Goal: Information Seeking & Learning: Learn about a topic

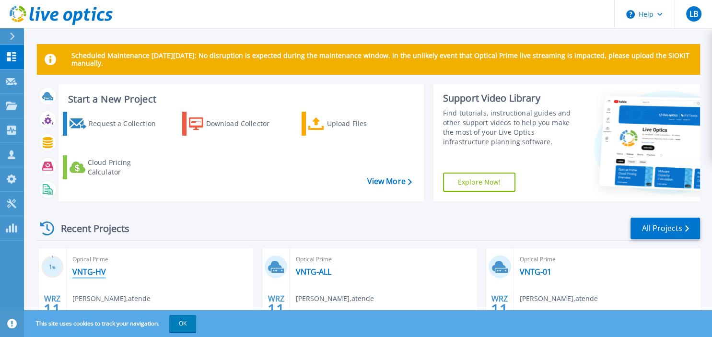
click at [83, 274] on link "VNTG-HV" at bounding box center [89, 272] width 34 height 10
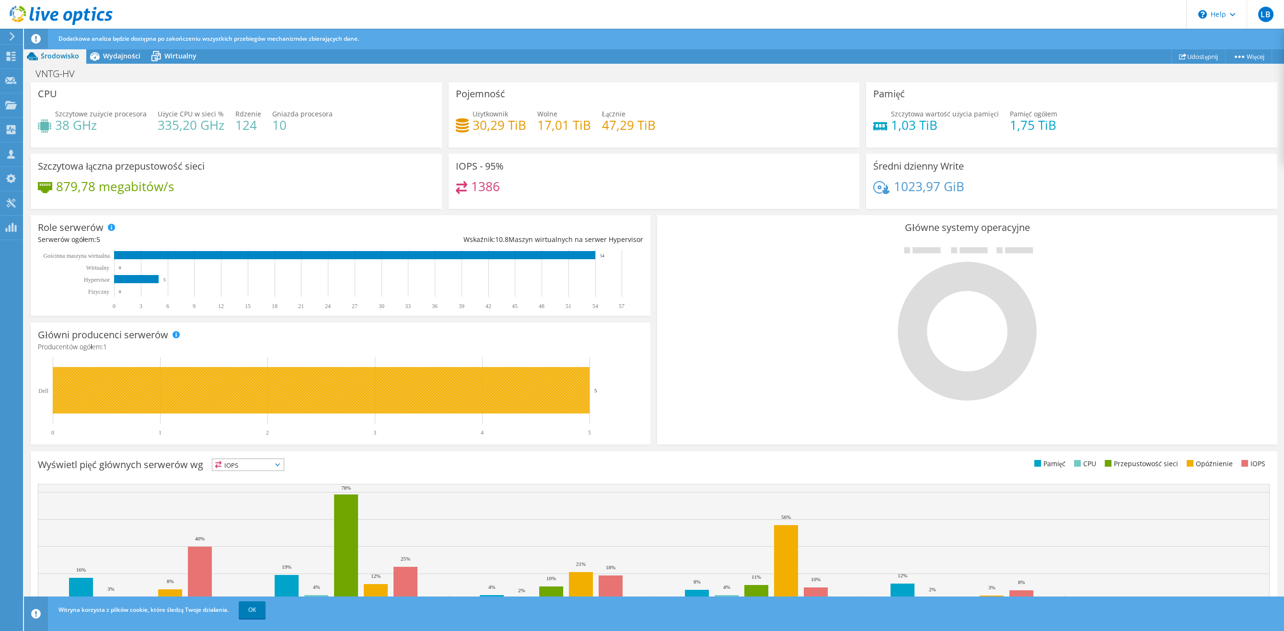
scroll to position [64, 0]
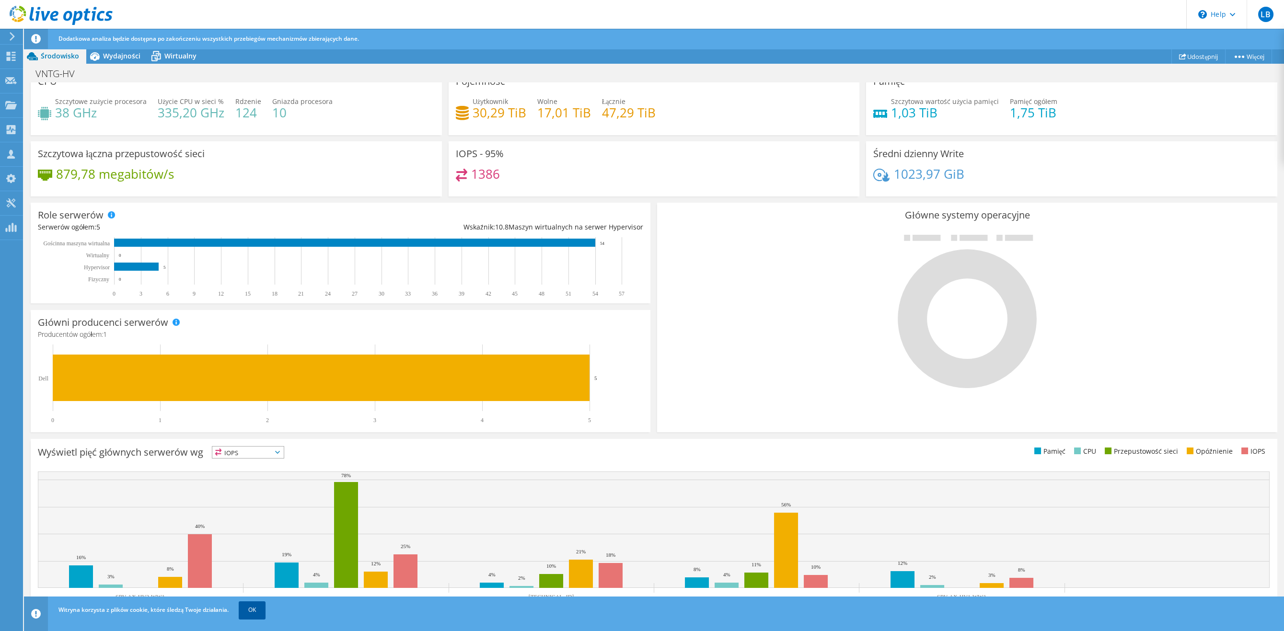
click at [257, 337] on link "OK" at bounding box center [252, 610] width 27 height 17
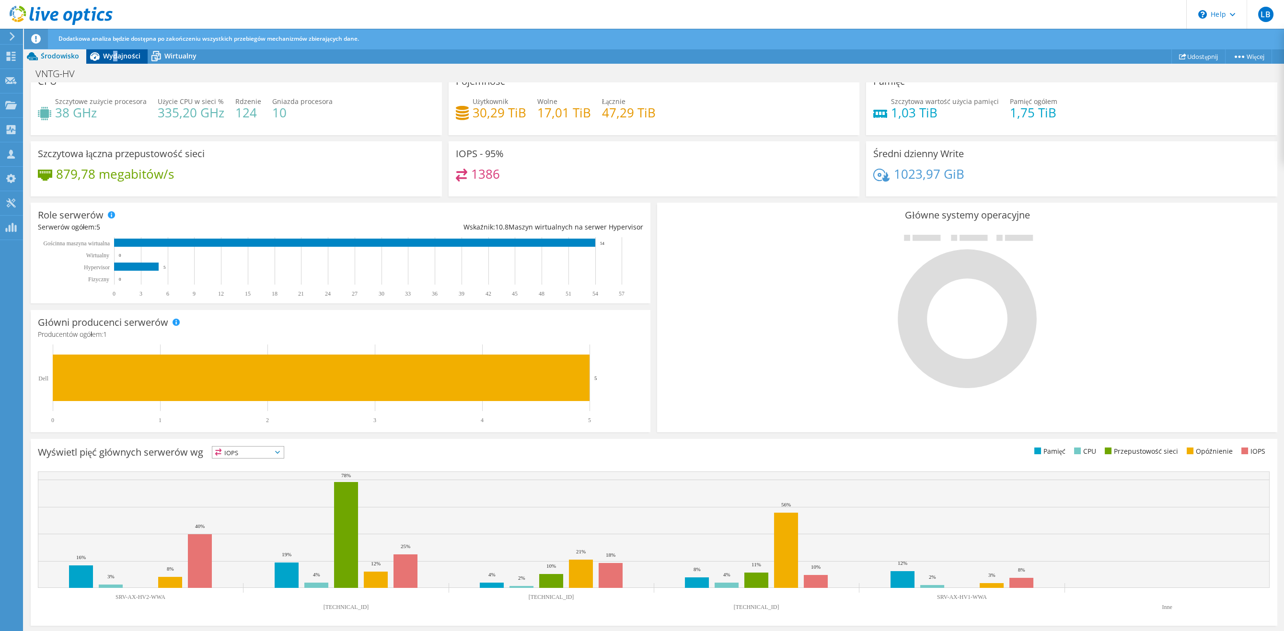
click at [116, 57] on span "Wydajności" at bounding box center [121, 55] width 37 height 9
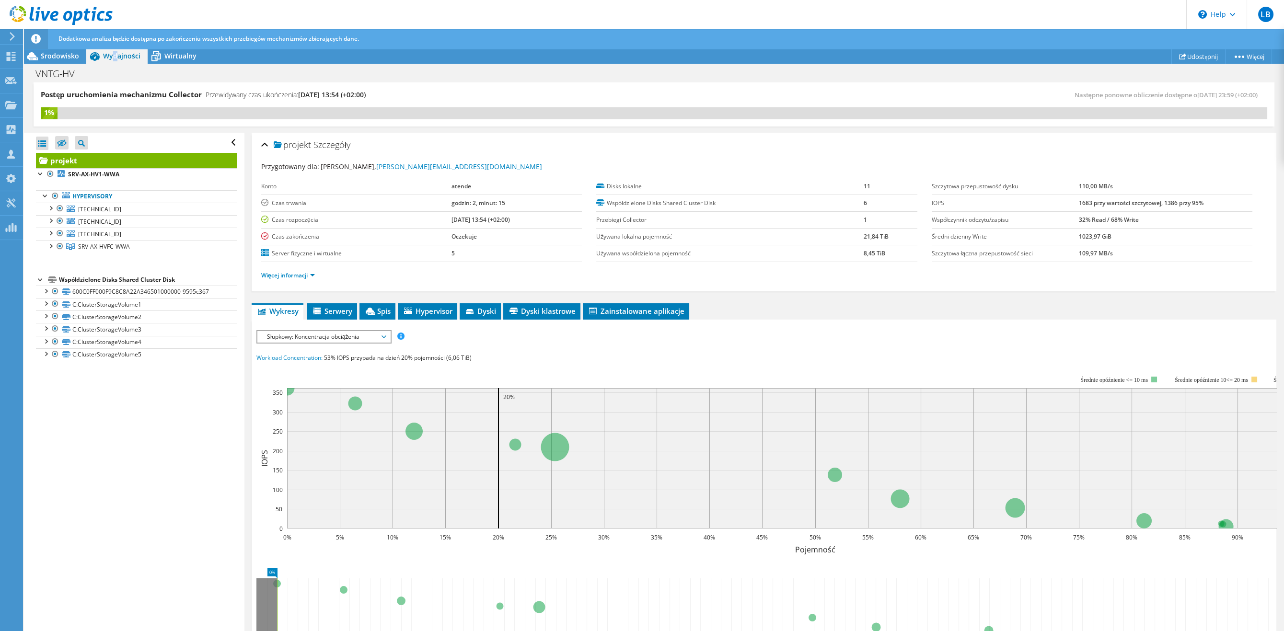
scroll to position [0, 0]
click at [265, 143] on div "projekt Szczegóły" at bounding box center [764, 145] width 1006 height 21
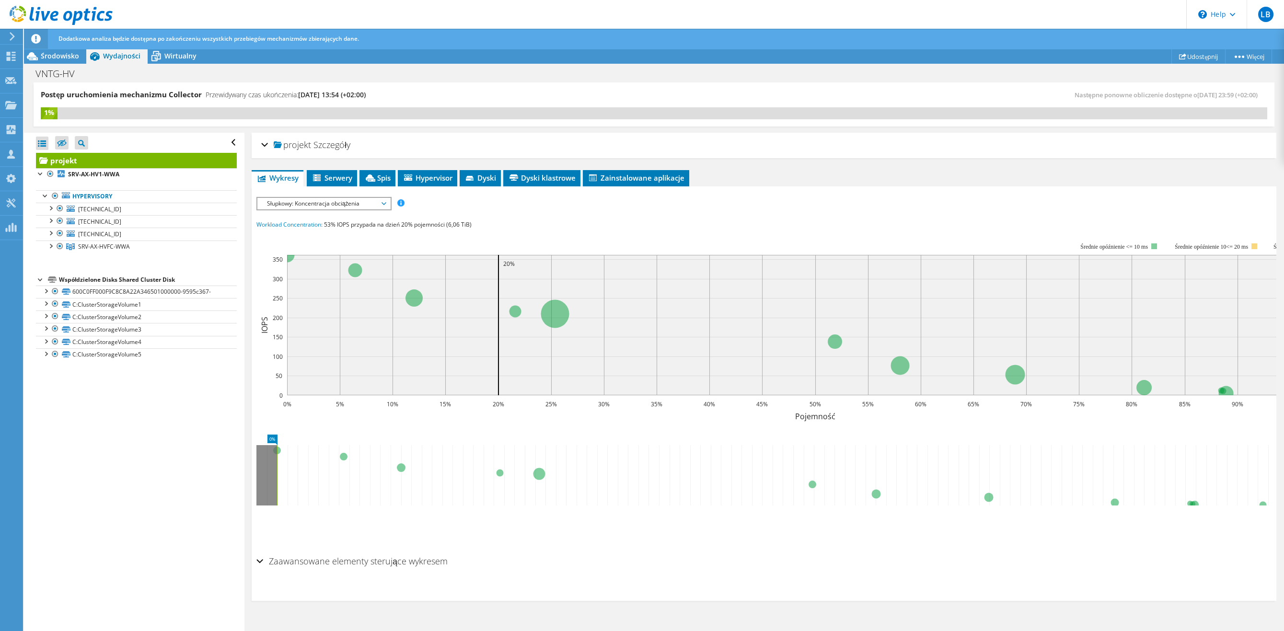
click at [288, 179] on span "Wykresy" at bounding box center [277, 178] width 42 height 10
click at [332, 203] on span "Słupkowy: Koncentracja obciążenia" at bounding box center [323, 204] width 123 height 12
click at [292, 214] on li "IOPS" at bounding box center [323, 215] width 133 height 12
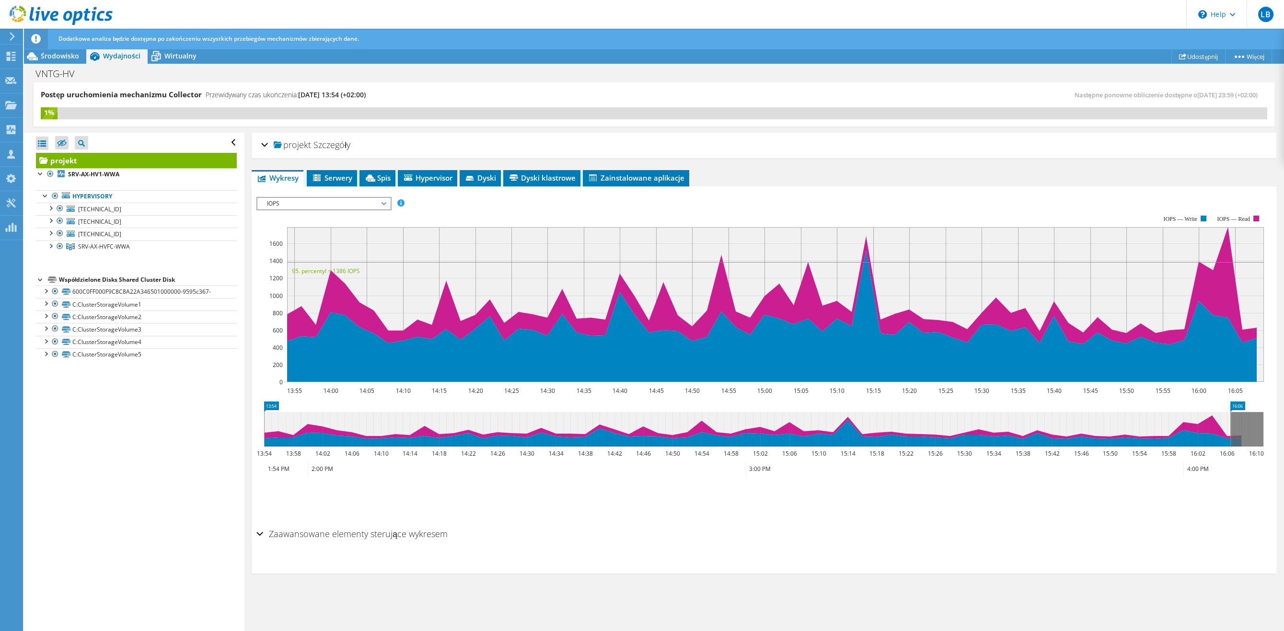
drag, startPoint x: 1251, startPoint y: 420, endPoint x: 1232, endPoint y: 422, distance: 18.8
click at [711, 337] on rect at bounding box center [1231, 429] width 4 height 35
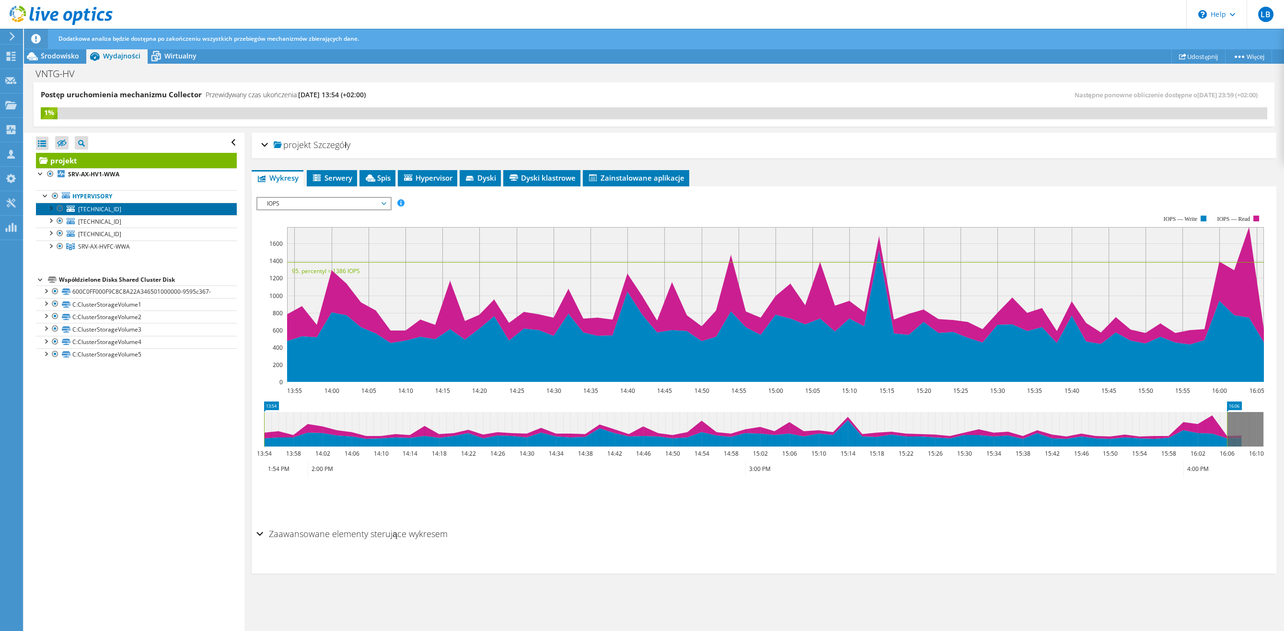
click at [91, 211] on span "[TECHNICAL_ID]" at bounding box center [99, 209] width 43 height 8
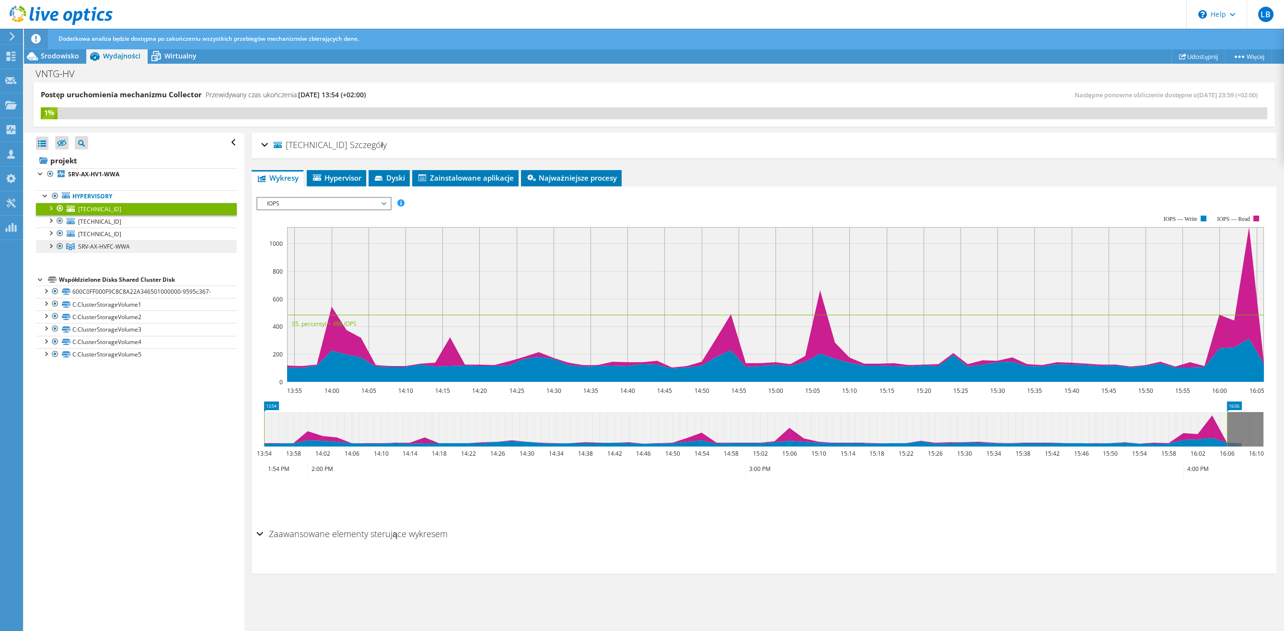
click at [117, 249] on span "SRV-AX-HVFC-WWA" at bounding box center [104, 247] width 52 height 8
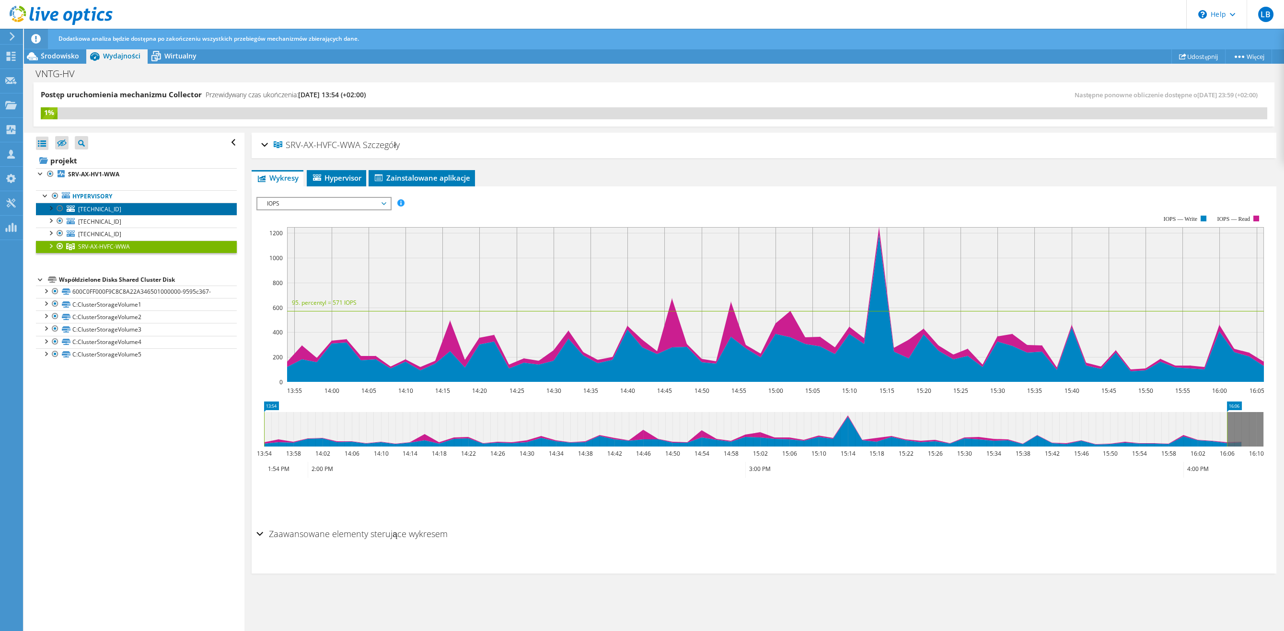
click at [85, 206] on link "[TECHNICAL_ID]" at bounding box center [136, 209] width 201 height 12
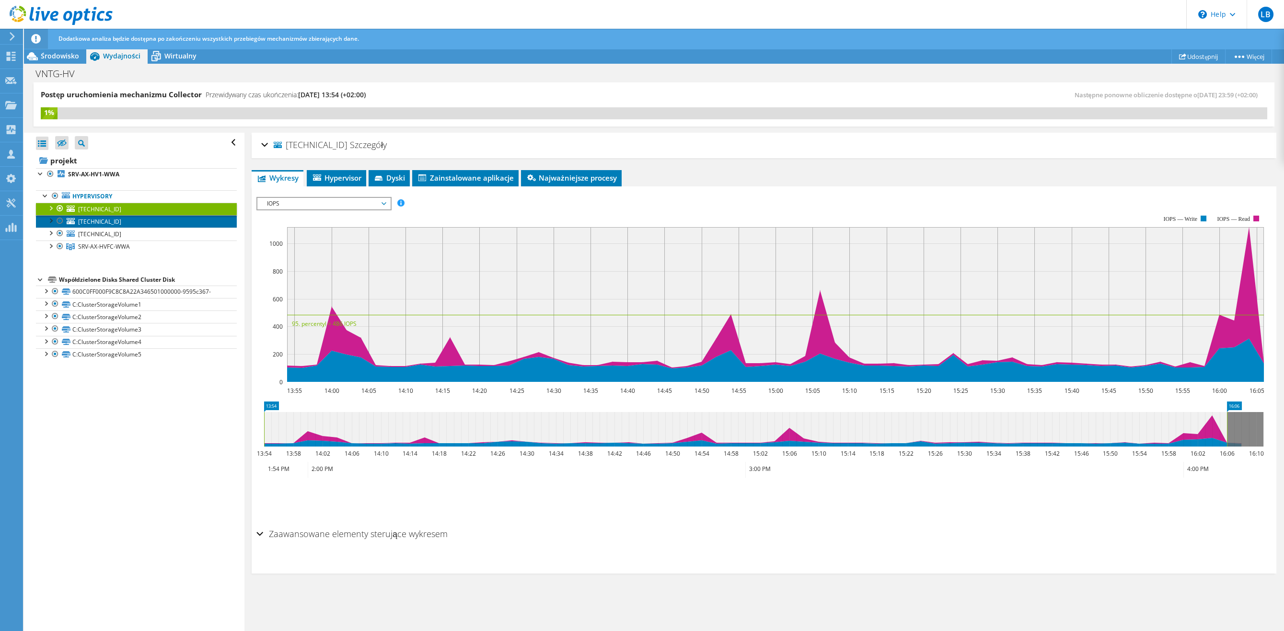
click at [95, 222] on span "[TECHNICAL_ID]" at bounding box center [99, 222] width 43 height 8
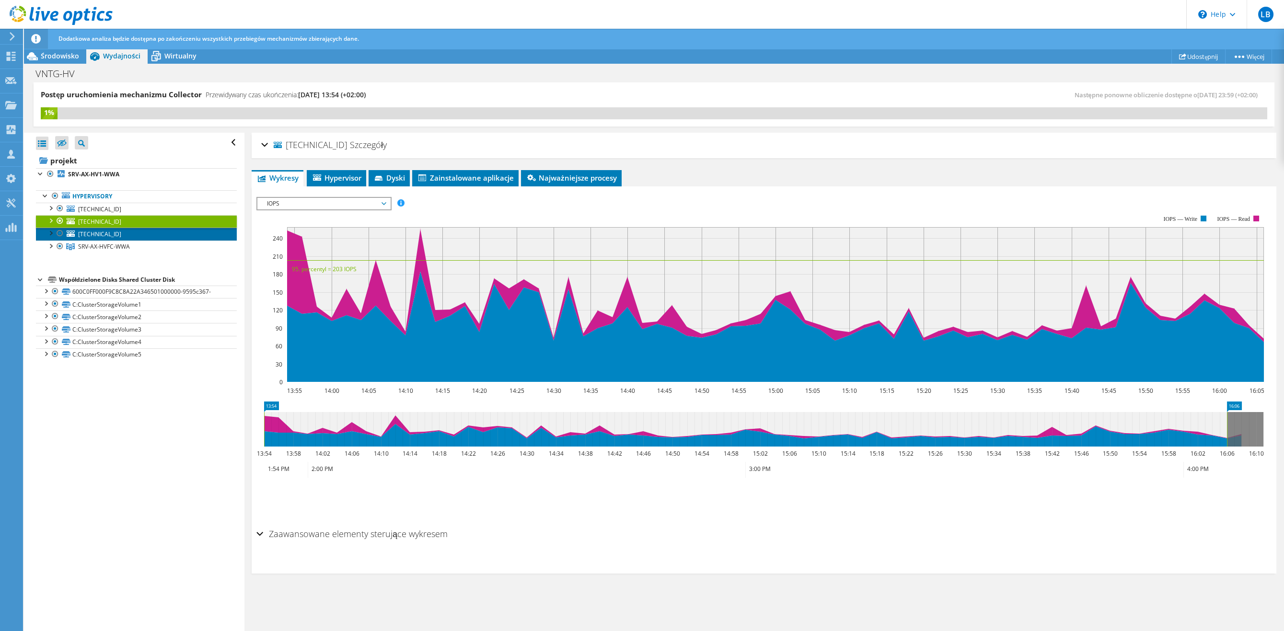
click at [95, 236] on span "[TECHNICAL_ID]" at bounding box center [99, 234] width 43 height 8
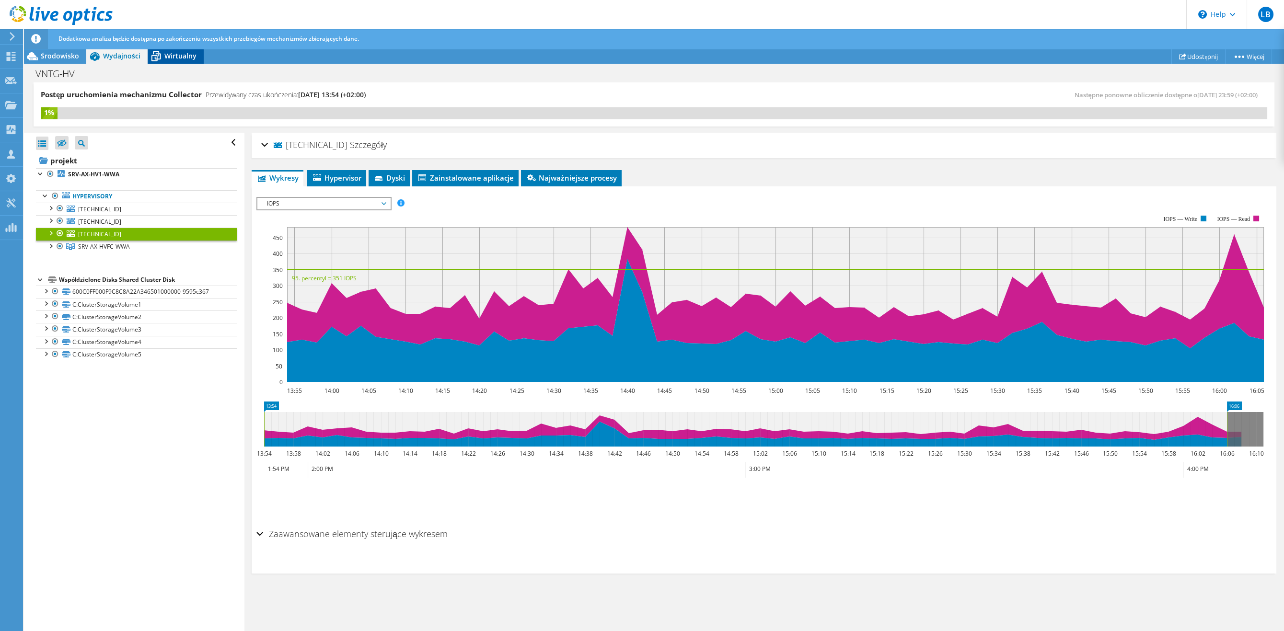
click at [176, 49] on div "Wirtualny" at bounding box center [176, 55] width 56 height 15
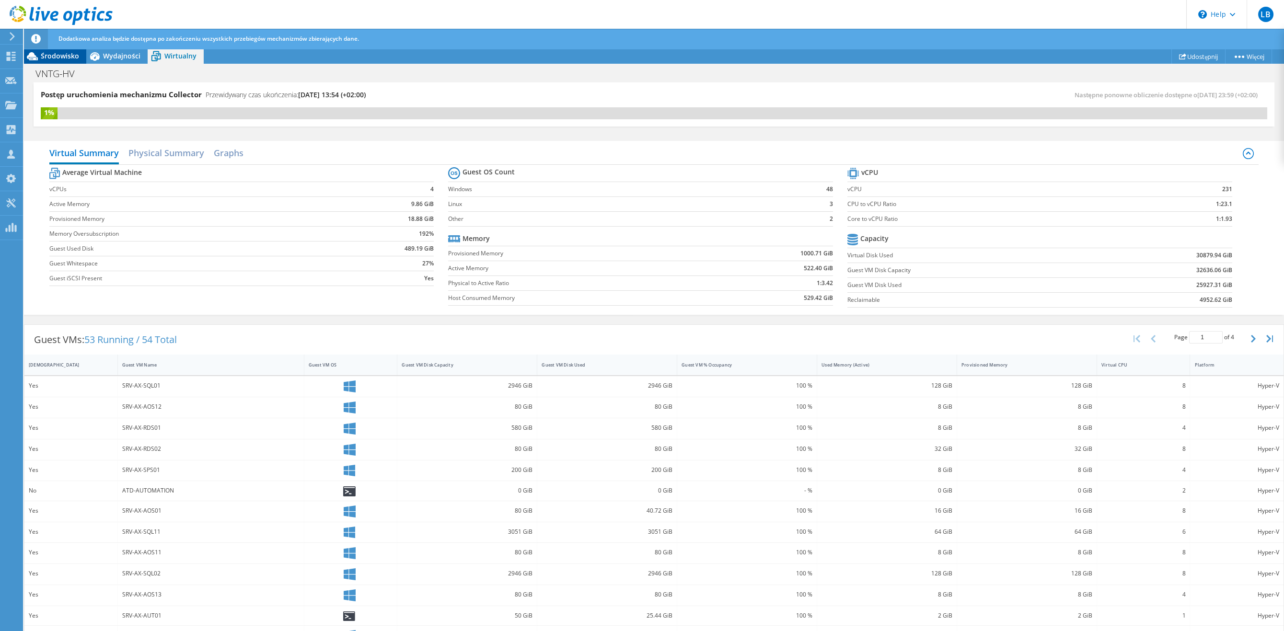
click at [52, 57] on span "Środowisko" at bounding box center [60, 55] width 38 height 9
